Goal: Use online tool/utility

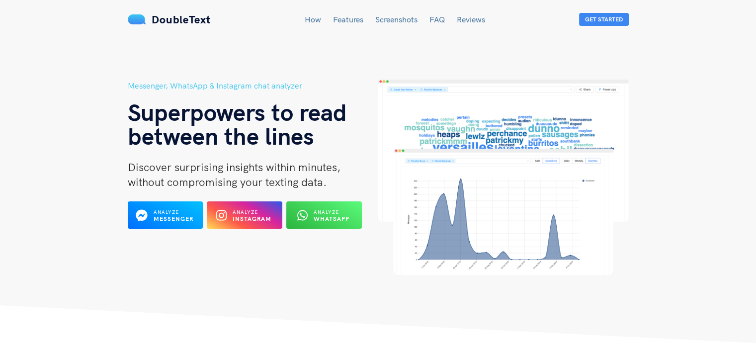
click at [360, 16] on link "Features" at bounding box center [348, 19] width 30 height 10
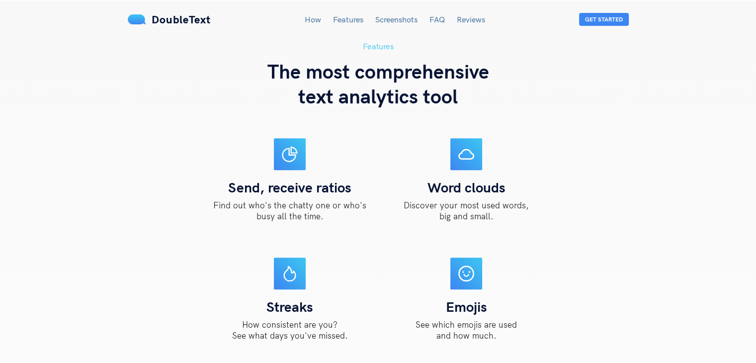
click at [395, 16] on link "Screenshots" at bounding box center [396, 19] width 42 height 10
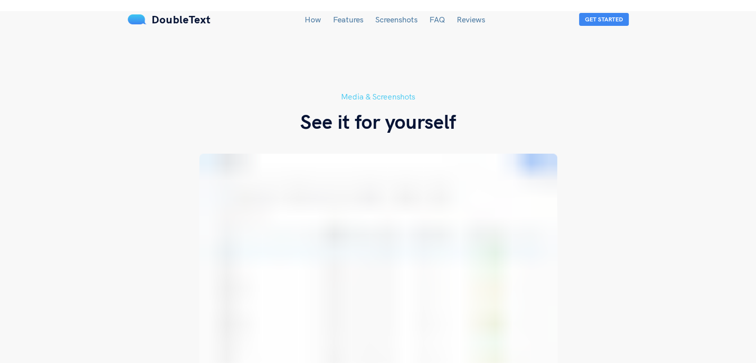
click at [359, 19] on link "Features" at bounding box center [348, 19] width 30 height 10
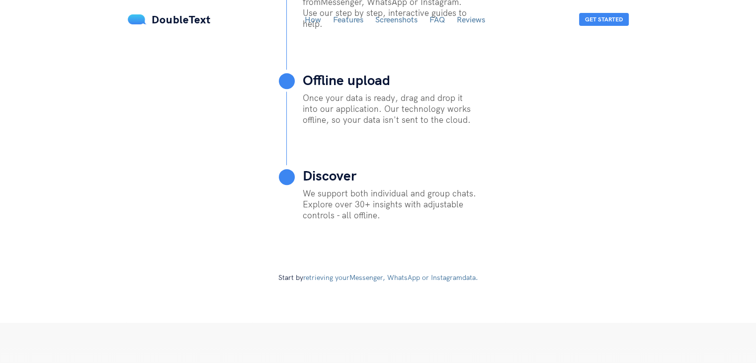
scroll to position [525, 0]
click at [313, 19] on link "How" at bounding box center [313, 19] width 16 height 10
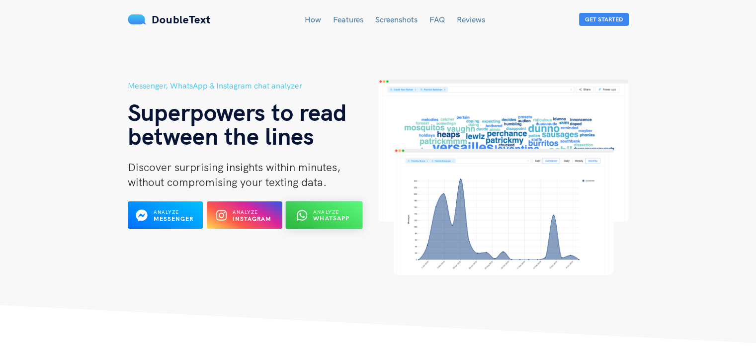
click at [321, 210] on span "Analyze" at bounding box center [327, 212] width 26 height 6
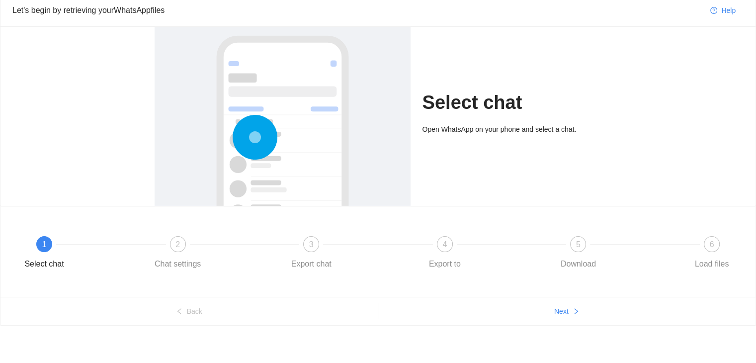
scroll to position [38, 0]
click at [180, 243] on div at bounding box center [245, 244] width 134 height 4
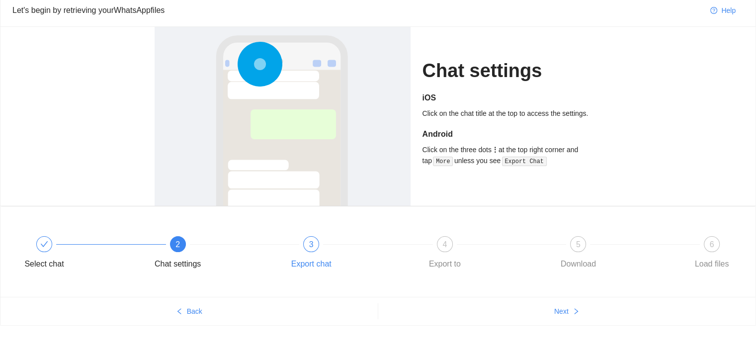
click at [316, 250] on div "3 Export chat" at bounding box center [349, 254] width 134 height 36
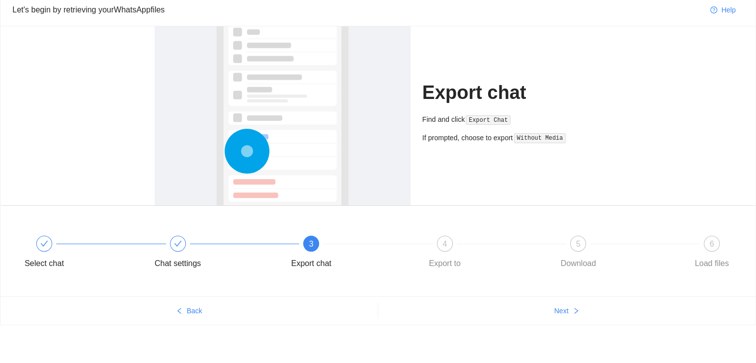
scroll to position [0, 0]
